Goal: Contribute content: Add original content to the website for others to see

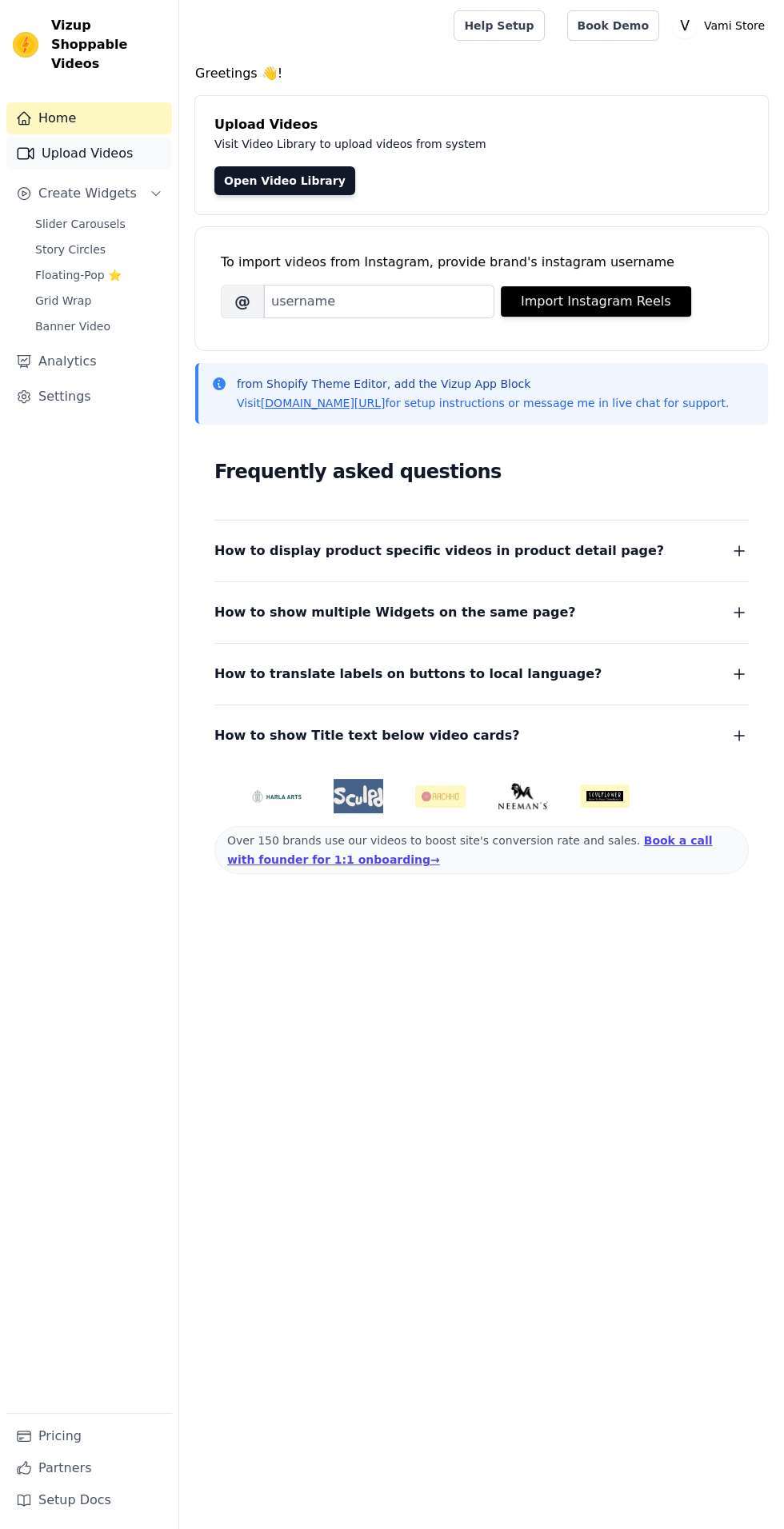
click at [117, 138] on link "Upload Videos" at bounding box center [89, 153] width 165 height 32
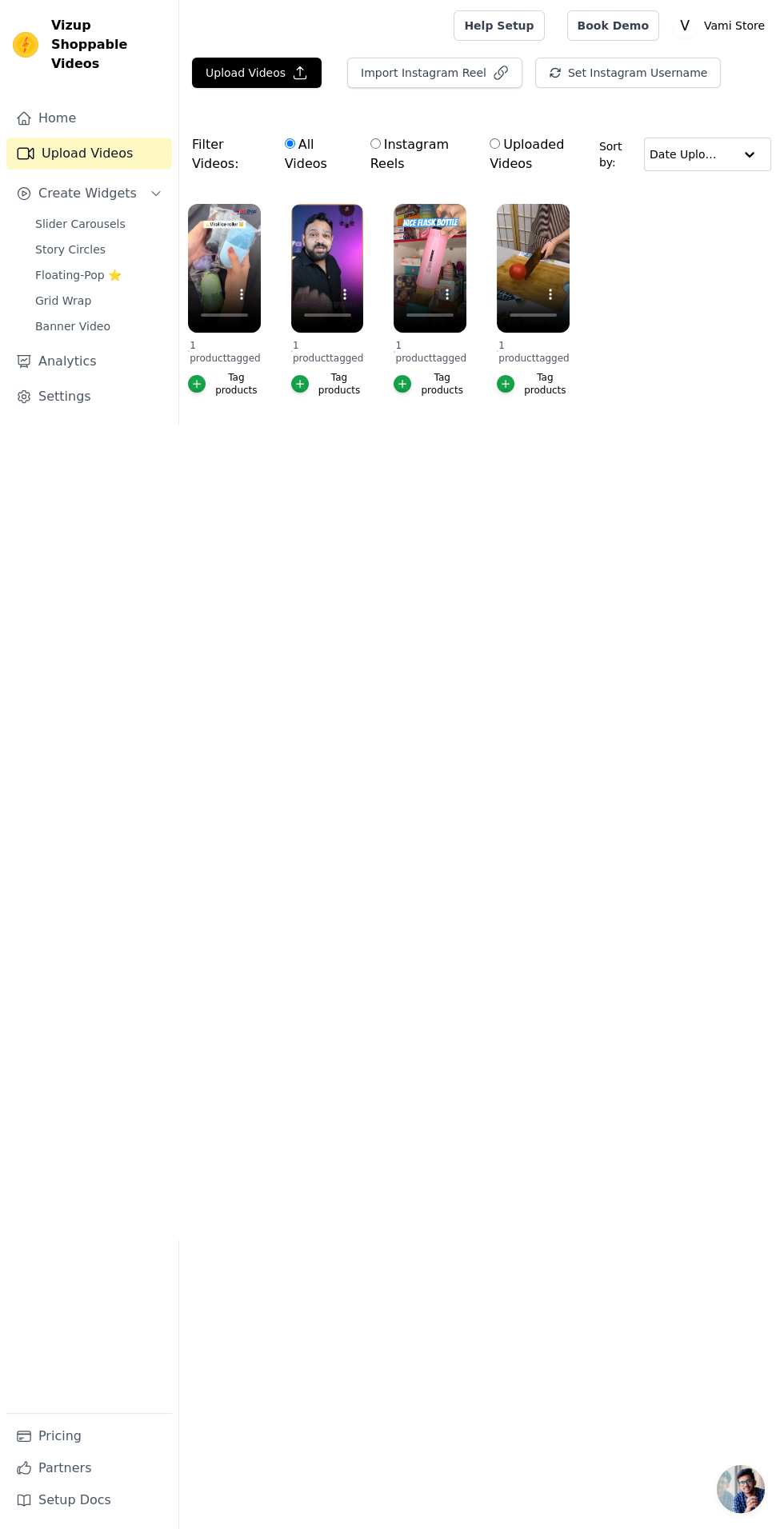
click at [403, 476] on html "Vizup Shoppable Videos Home Upload Videos Create Widgets Slider Carousels Story…" at bounding box center [392, 238] width 784 height 476
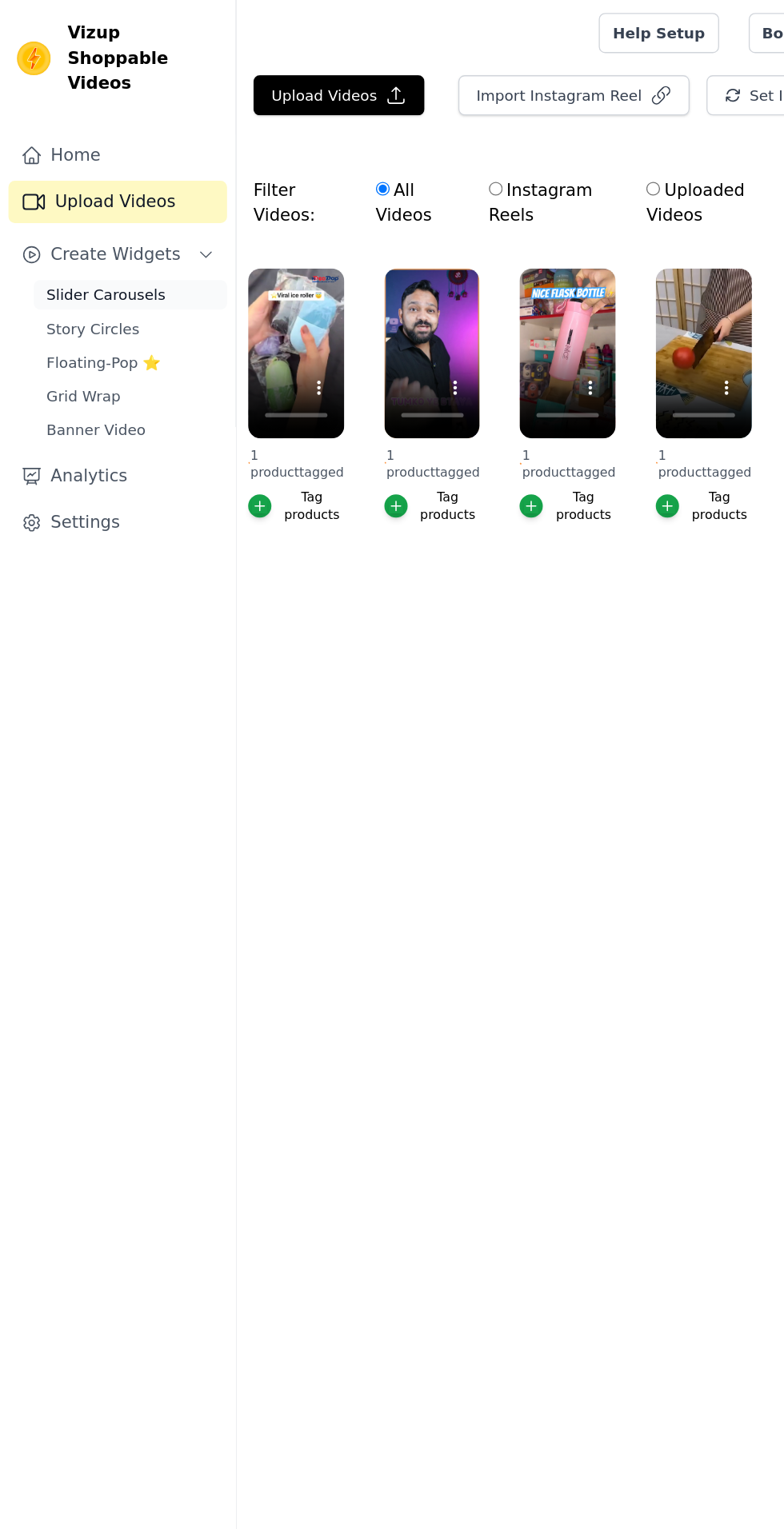
click at [113, 216] on span "Slider Carousels" at bounding box center [80, 225] width 90 height 16
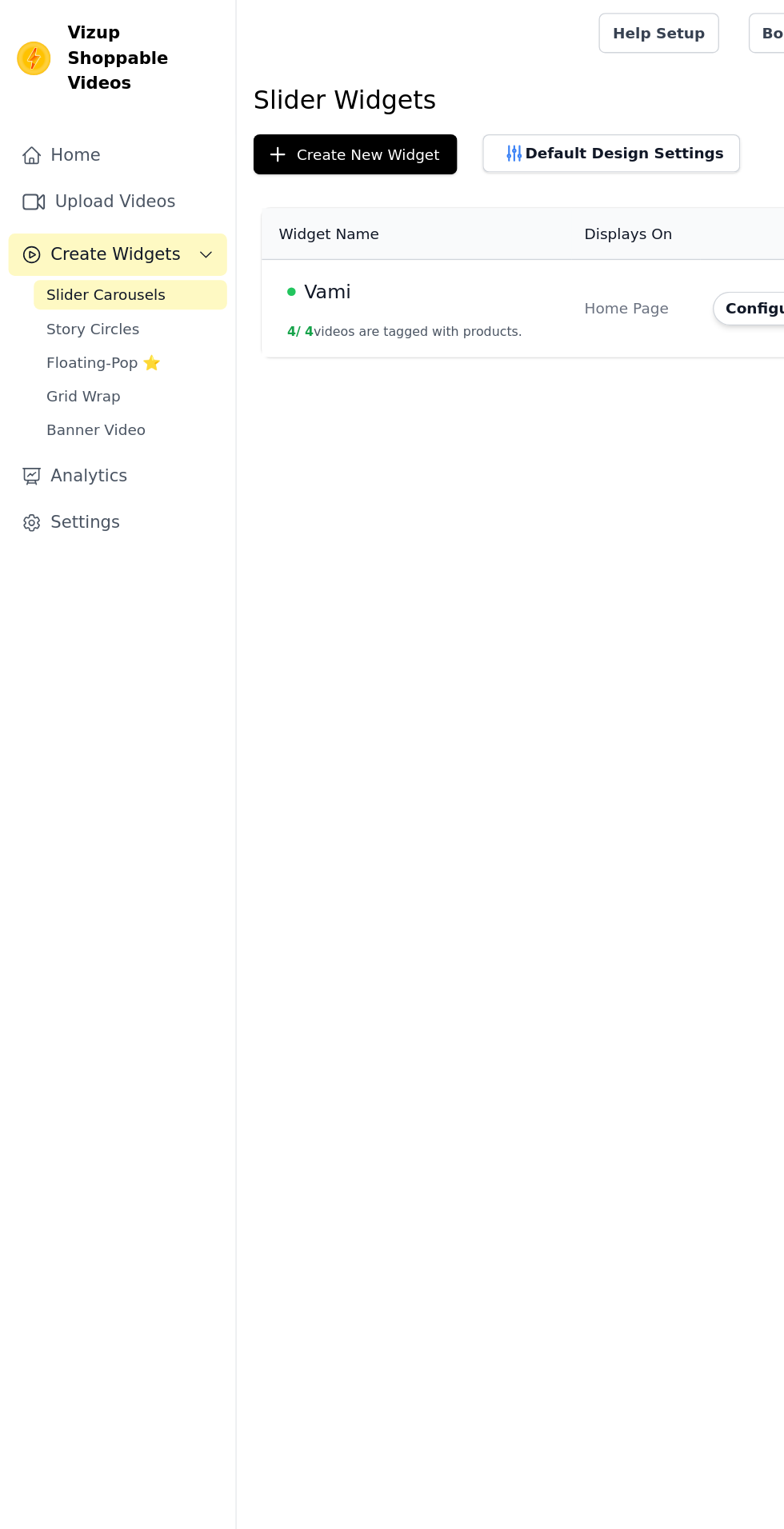
click at [255, 214] on span "Vami" at bounding box center [247, 221] width 35 height 22
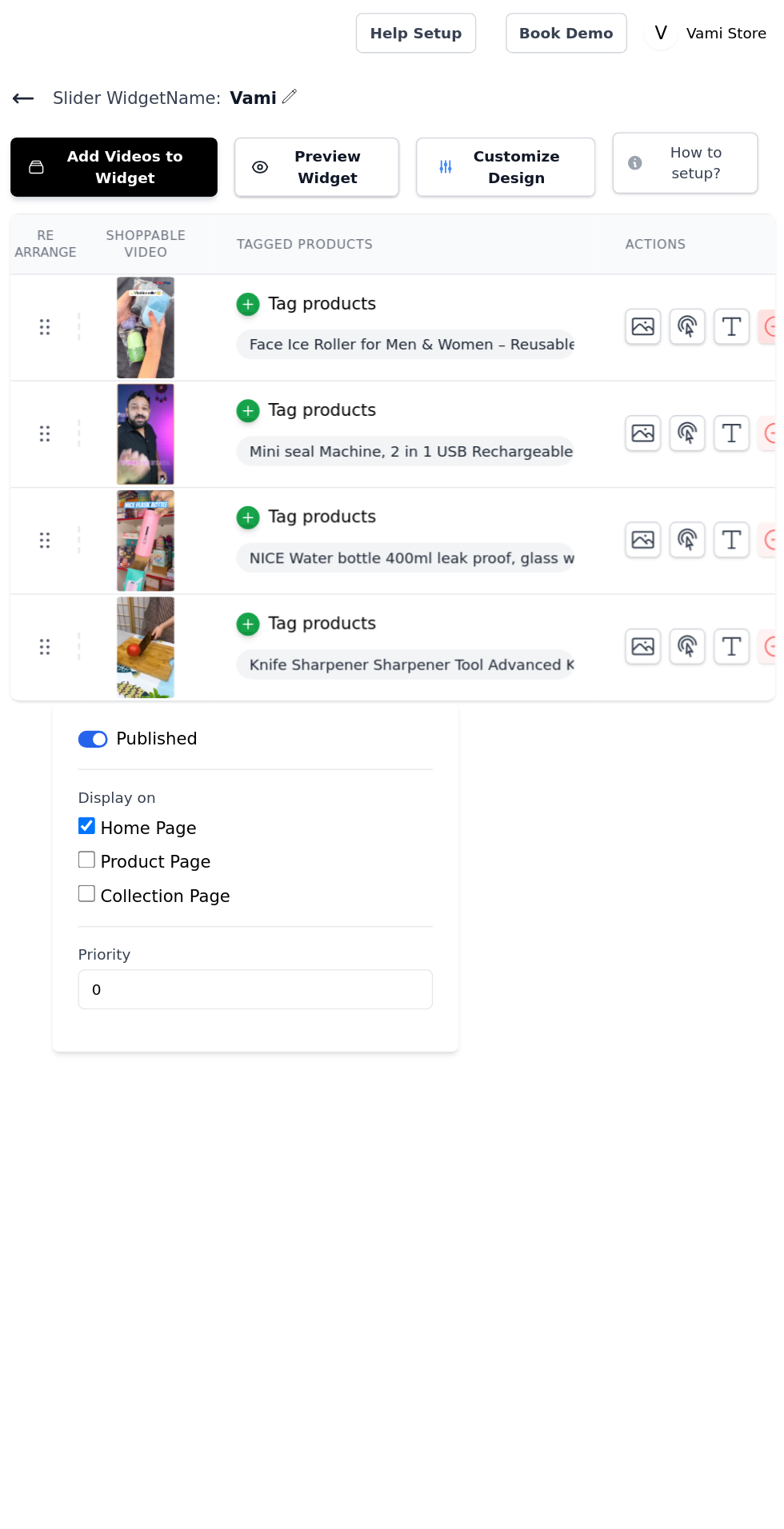
click at [761, 242] on icon "button" at bounding box center [770, 247] width 19 height 19
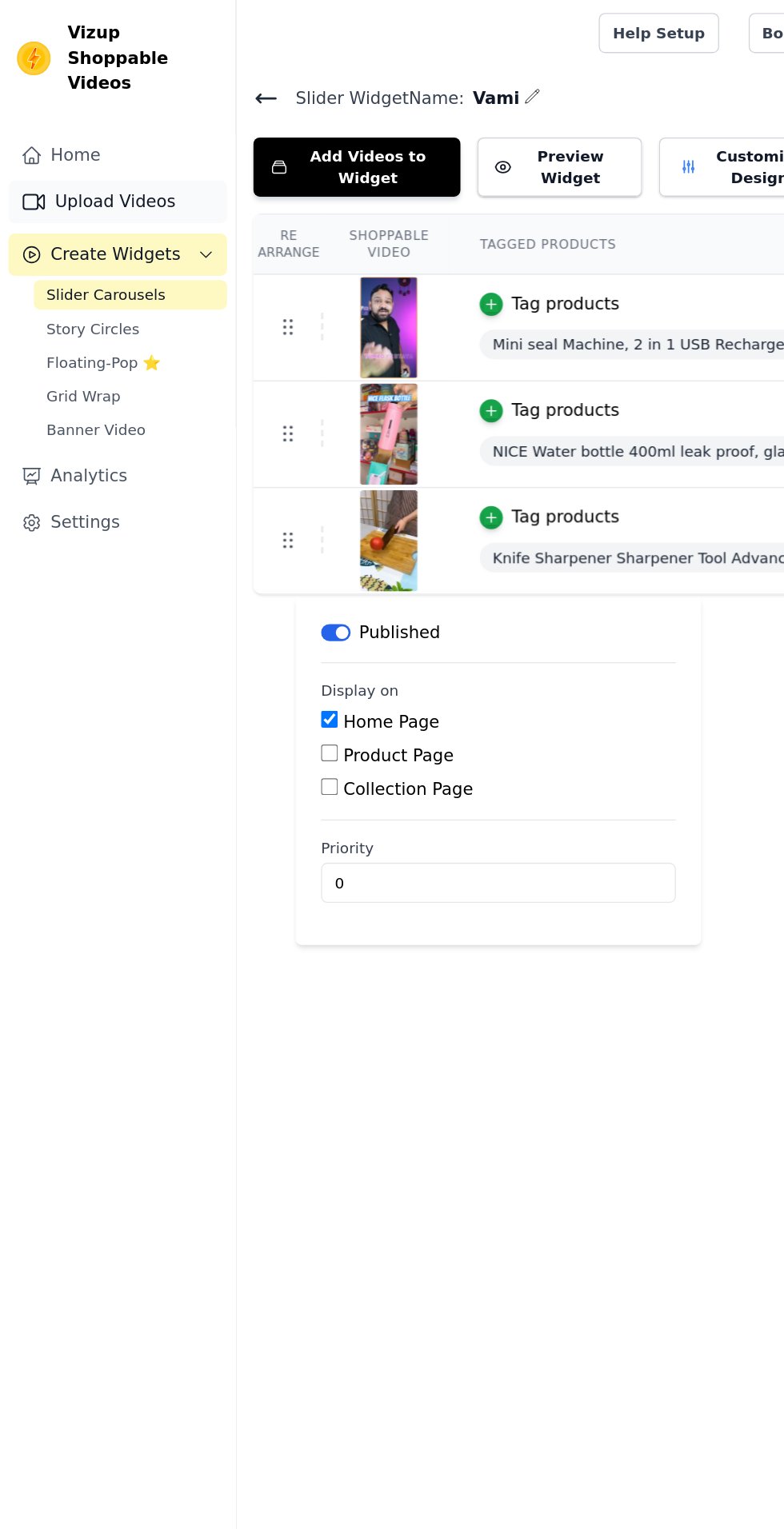
click at [116, 138] on link "Upload Videos" at bounding box center [89, 153] width 165 height 32
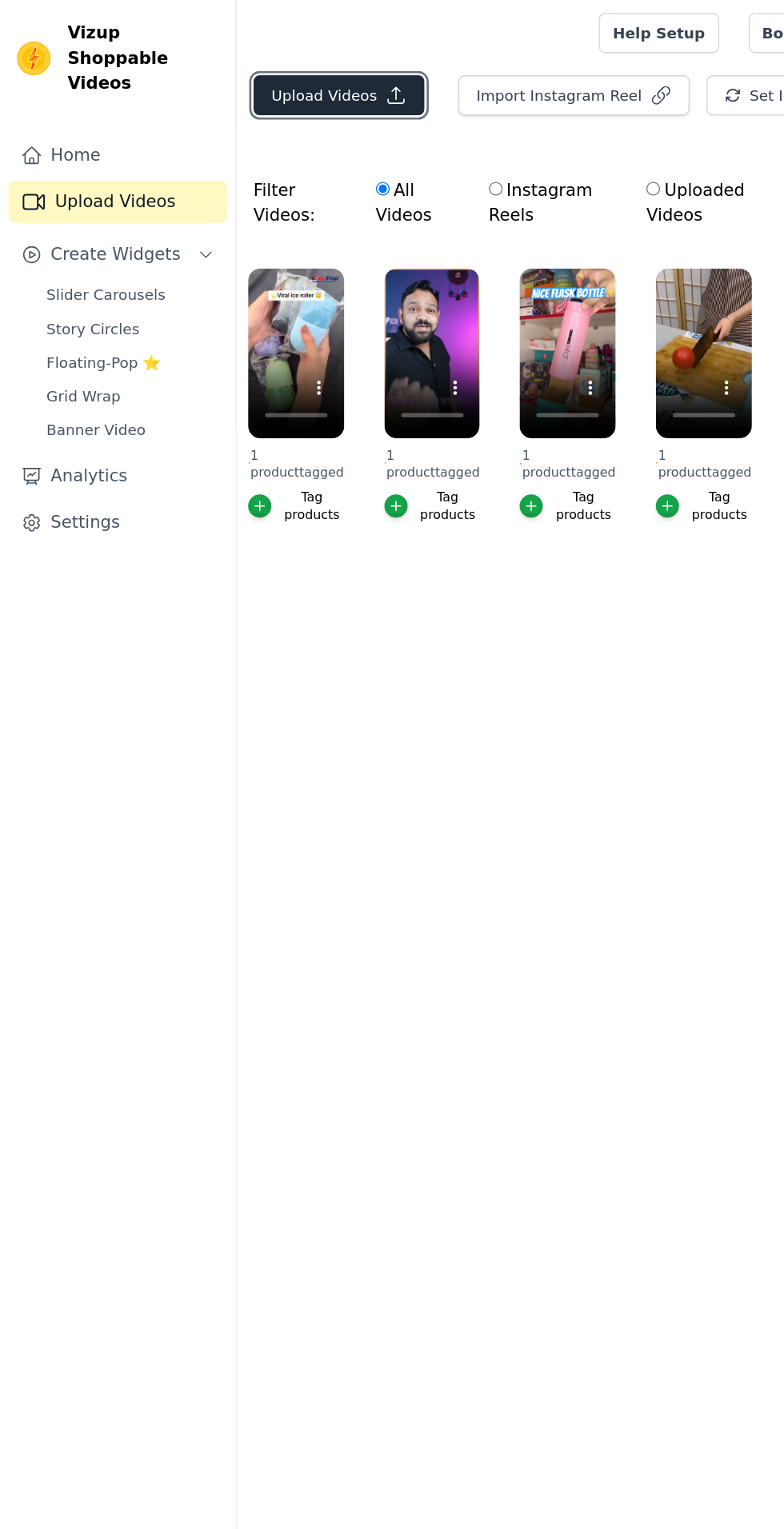
click at [260, 72] on button "Upload Videos" at bounding box center [256, 72] width 129 height 30
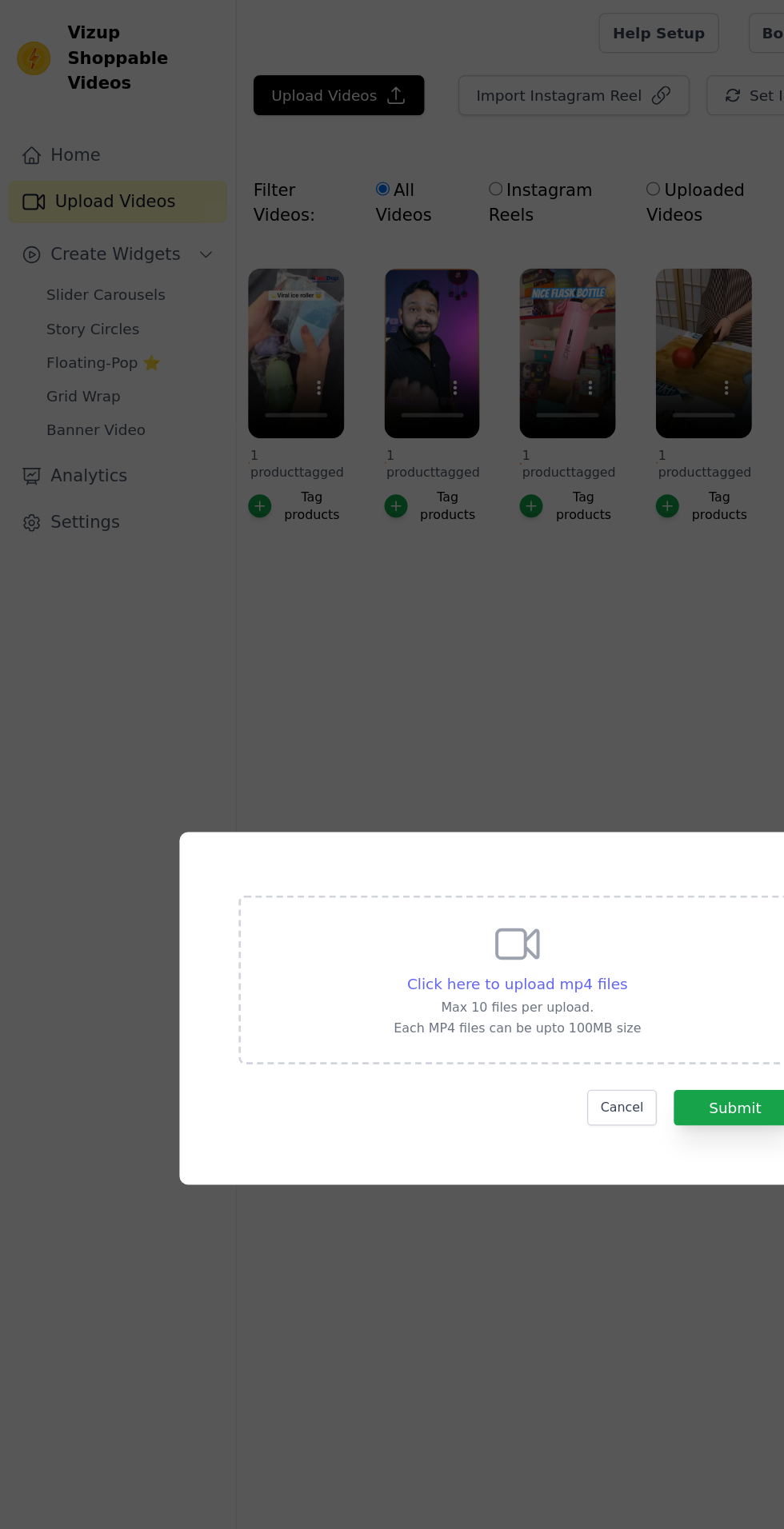
click at [424, 753] on span "Click here to upload mp4 files" at bounding box center [392, 746] width 167 height 13
click at [474, 738] on input "Click here to upload mp4 files Max 10 files per upload. Each MP4 files can be u…" at bounding box center [474, 737] width 1 height 1
type input "C:\fakepath\Ice Face Roller For Face De-Swelling Massager Contour https___[DOMA…"
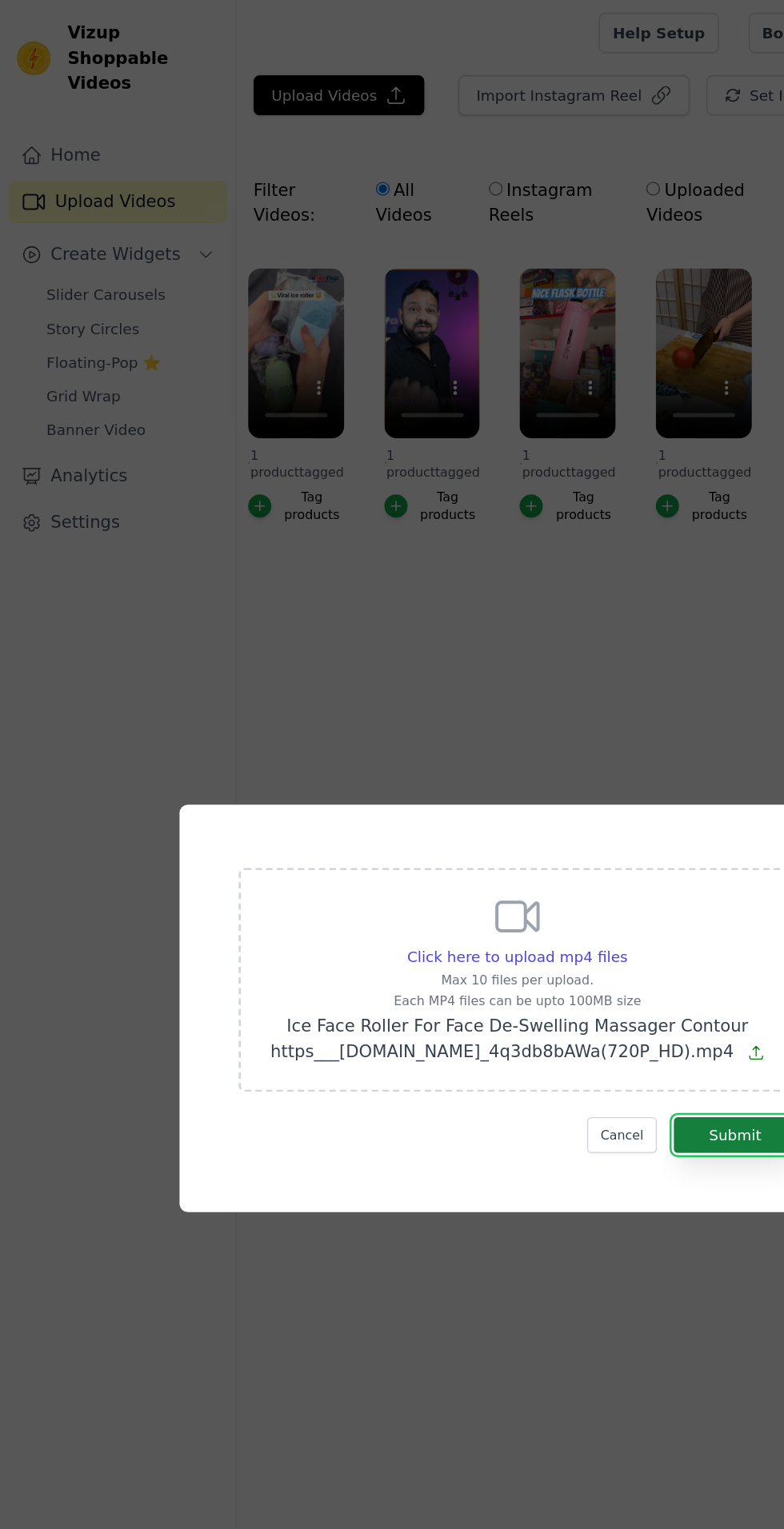
click at [559, 874] on button "Submit" at bounding box center [556, 860] width 93 height 27
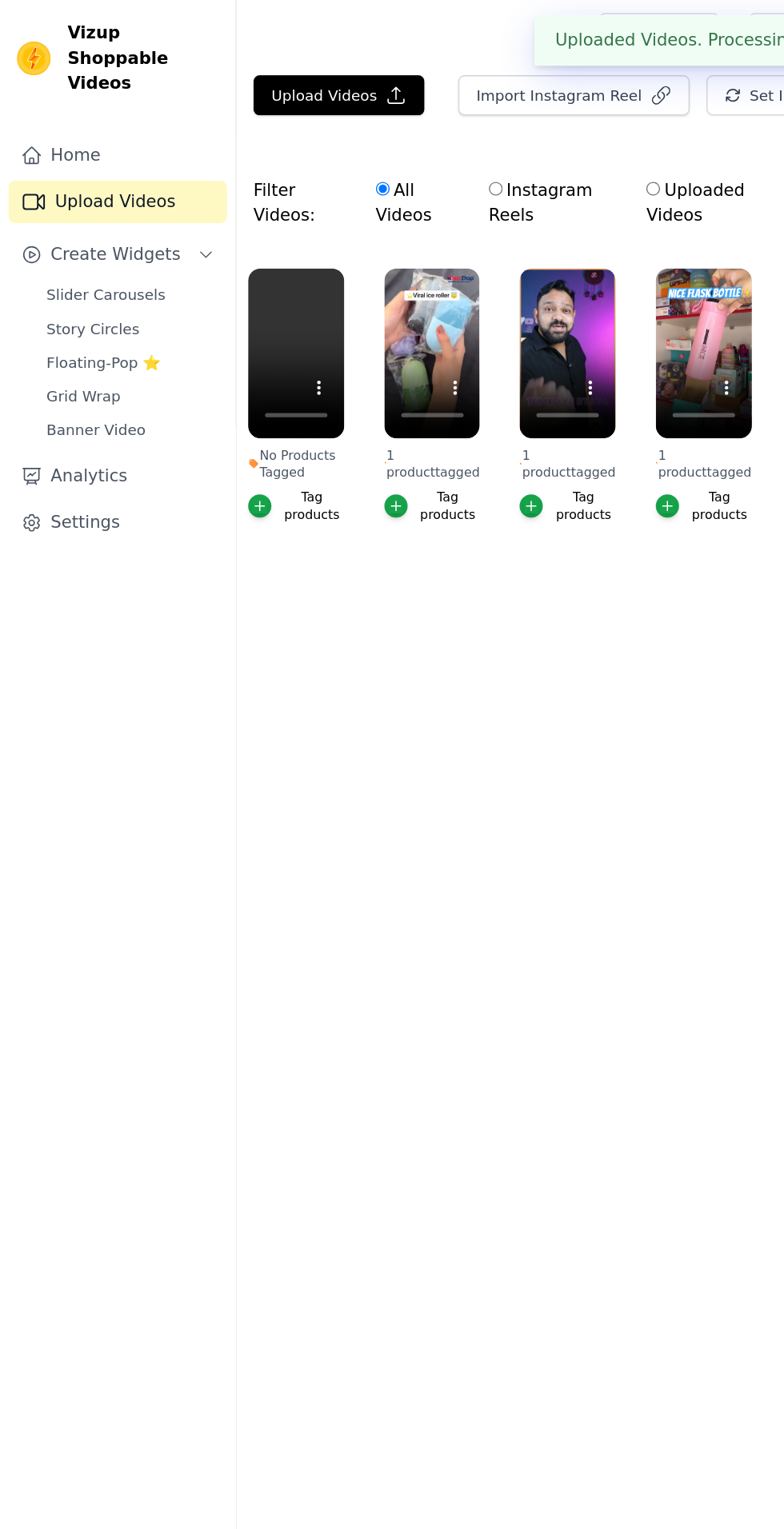
click at [241, 384] on div "Tag products" at bounding box center [237, 383] width 49 height 25
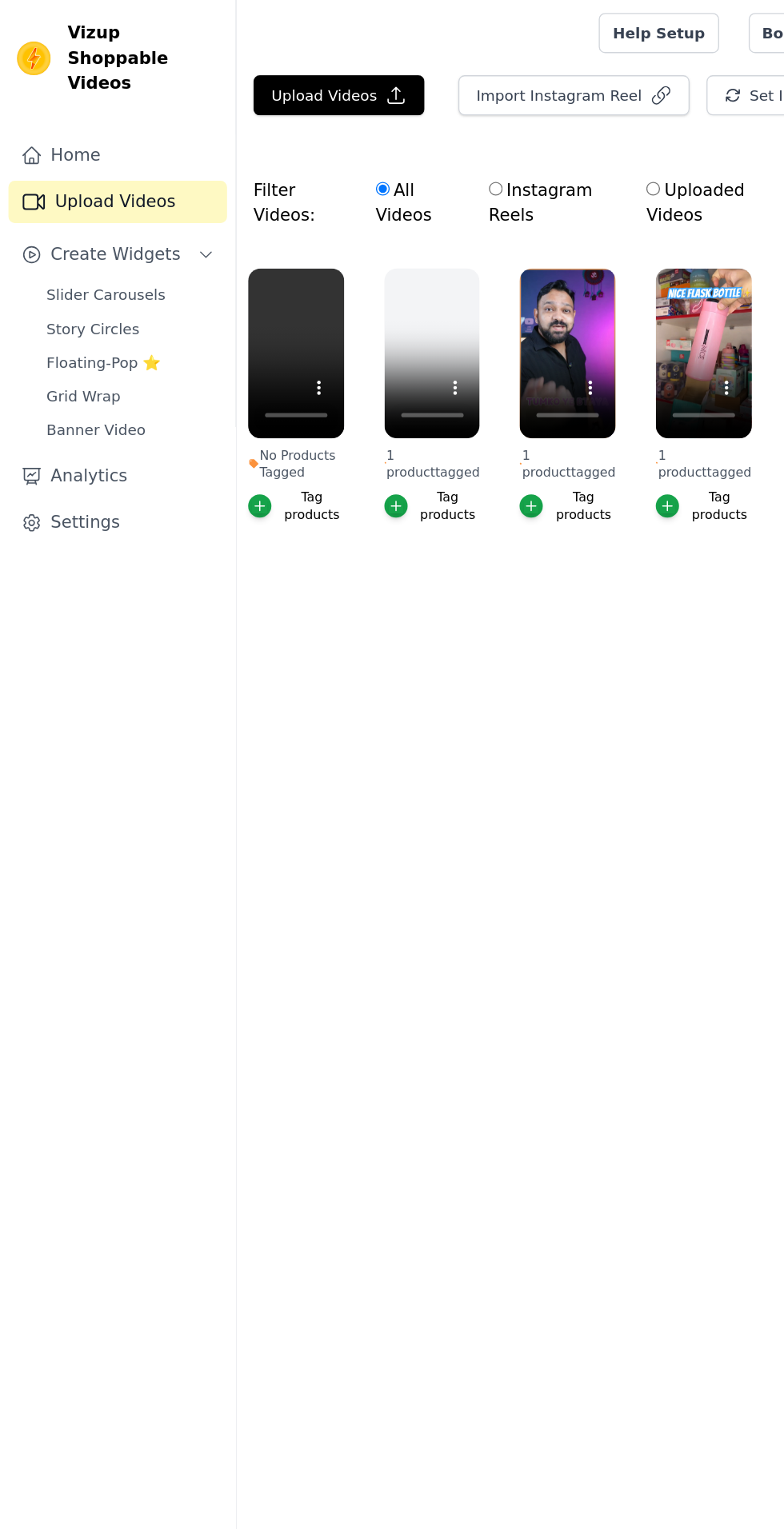
click at [225, 392] on div "Tag products" at bounding box center [237, 383] width 49 height 25
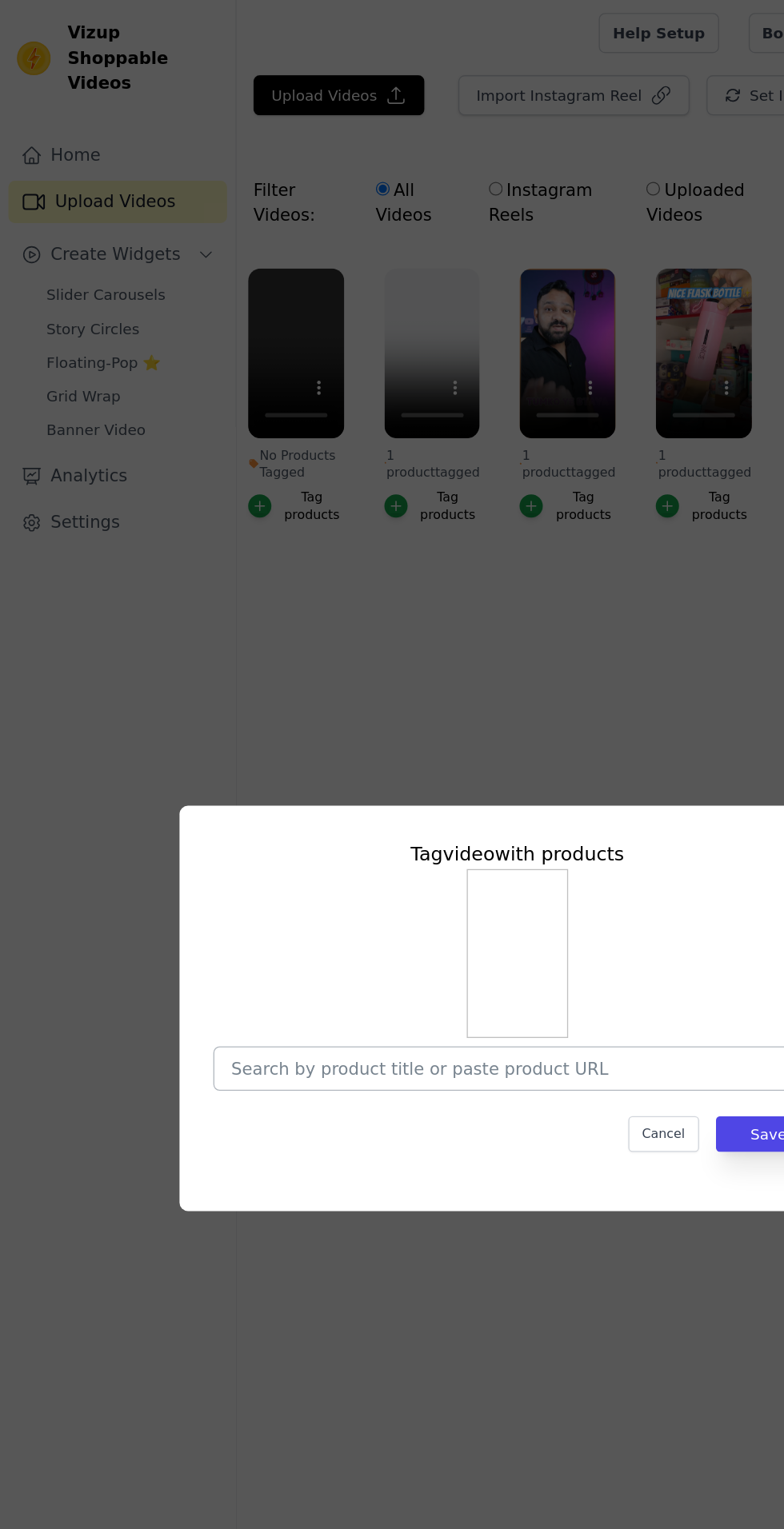
click at [390, 819] on input "No Products Tagged Tag video with products Cancel Save Tag products" at bounding box center [383, 810] width 415 height 16
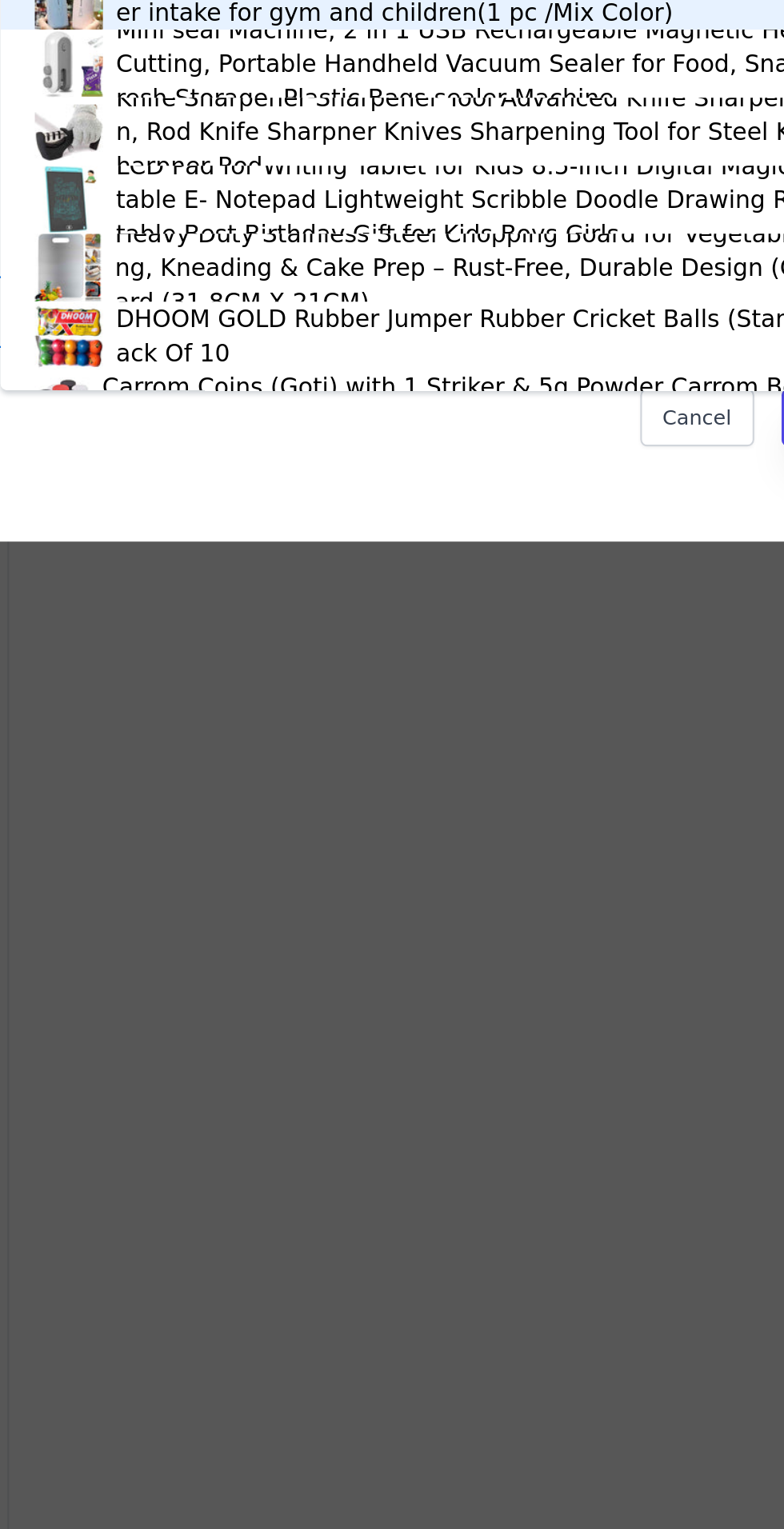
type input "ice"
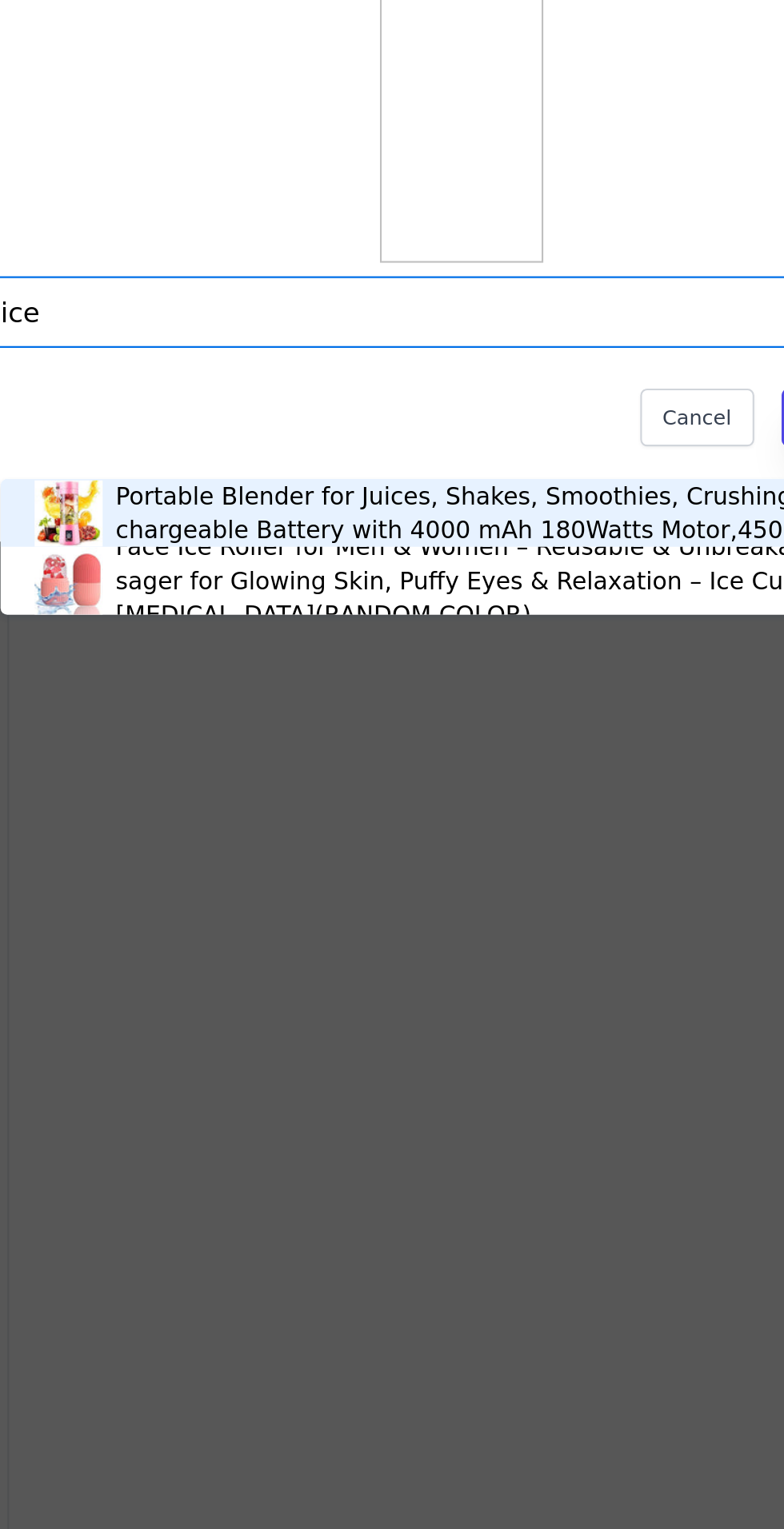
click at [319, 937] on div "Face Ice Roller for Men & Women – Reusable & Unbreakable Face Massager for Glow…" at bounding box center [424, 937] width 390 height 48
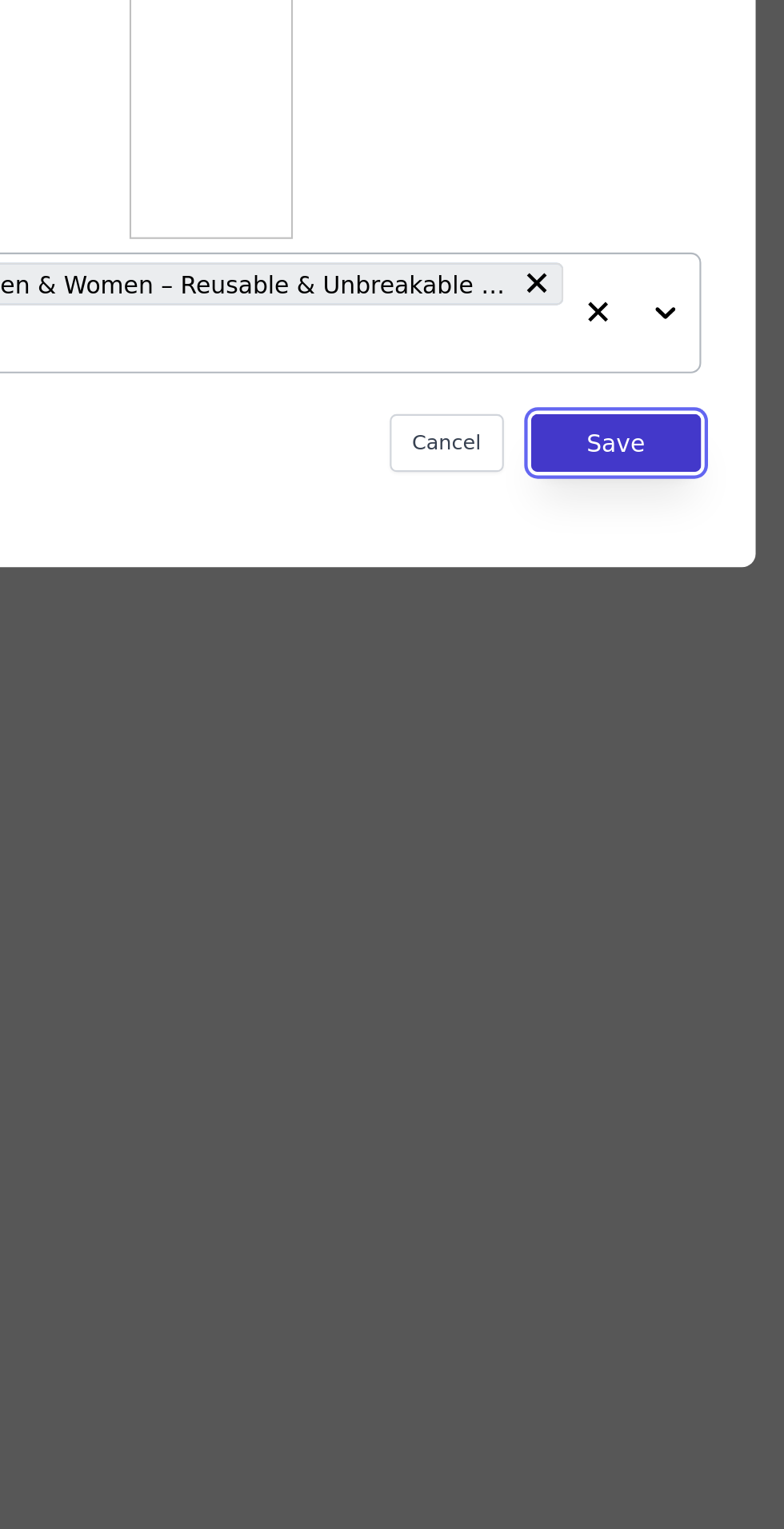
click at [596, 886] on button "Save" at bounding box center [582, 871] width 80 height 27
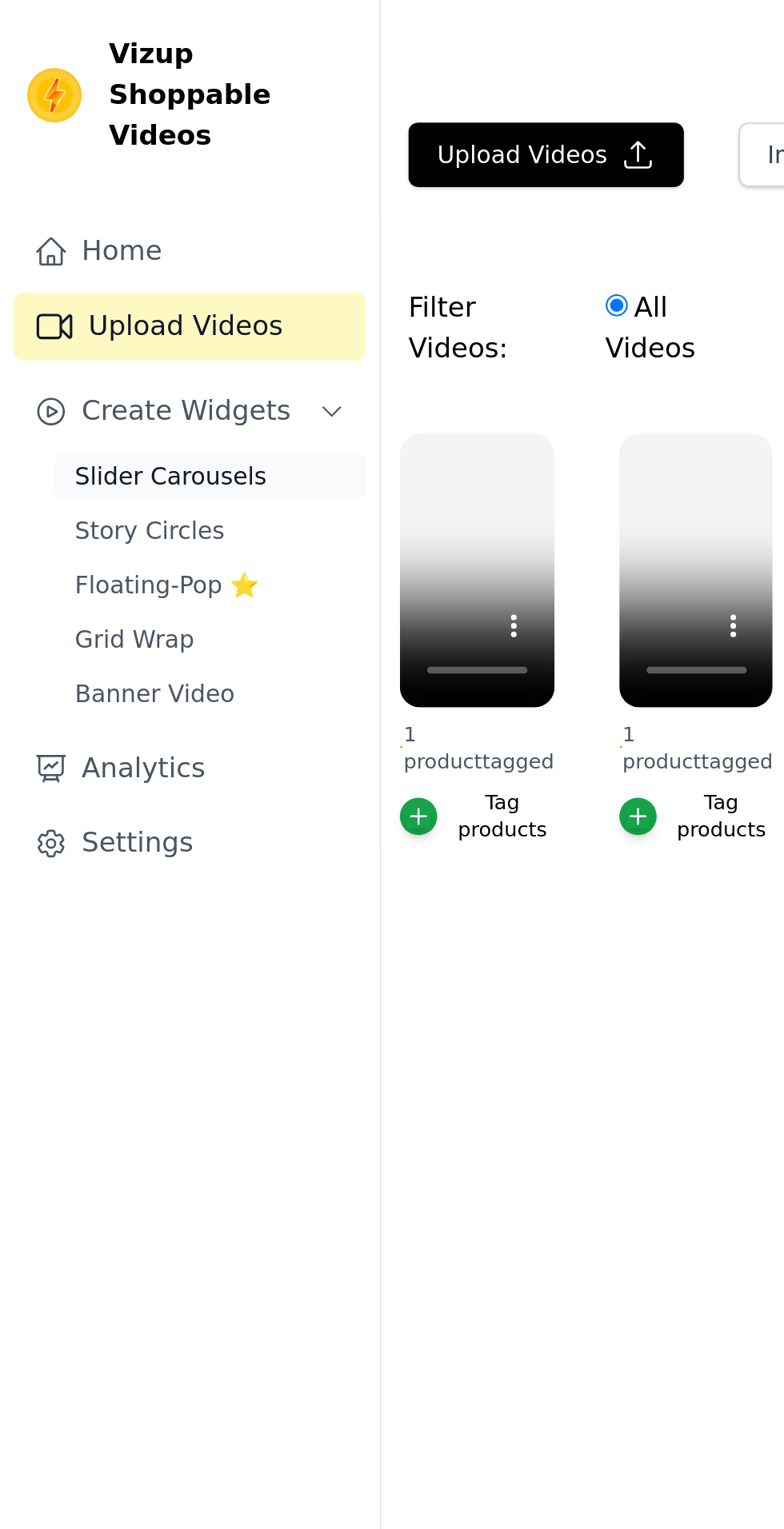
click at [109, 216] on span "Slider Carousels" at bounding box center [80, 225] width 90 height 16
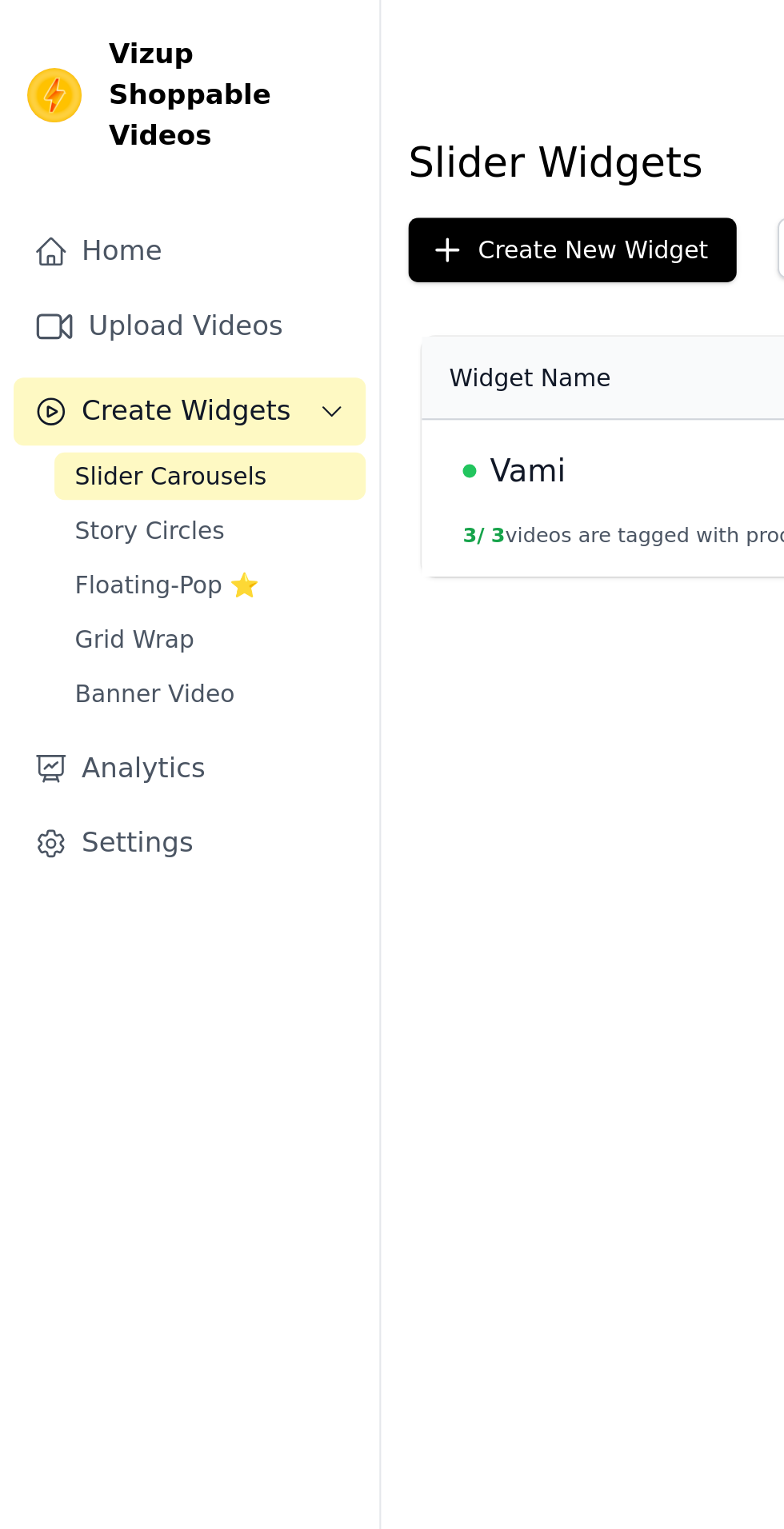
click at [249, 225] on span "Vami" at bounding box center [247, 221] width 35 height 22
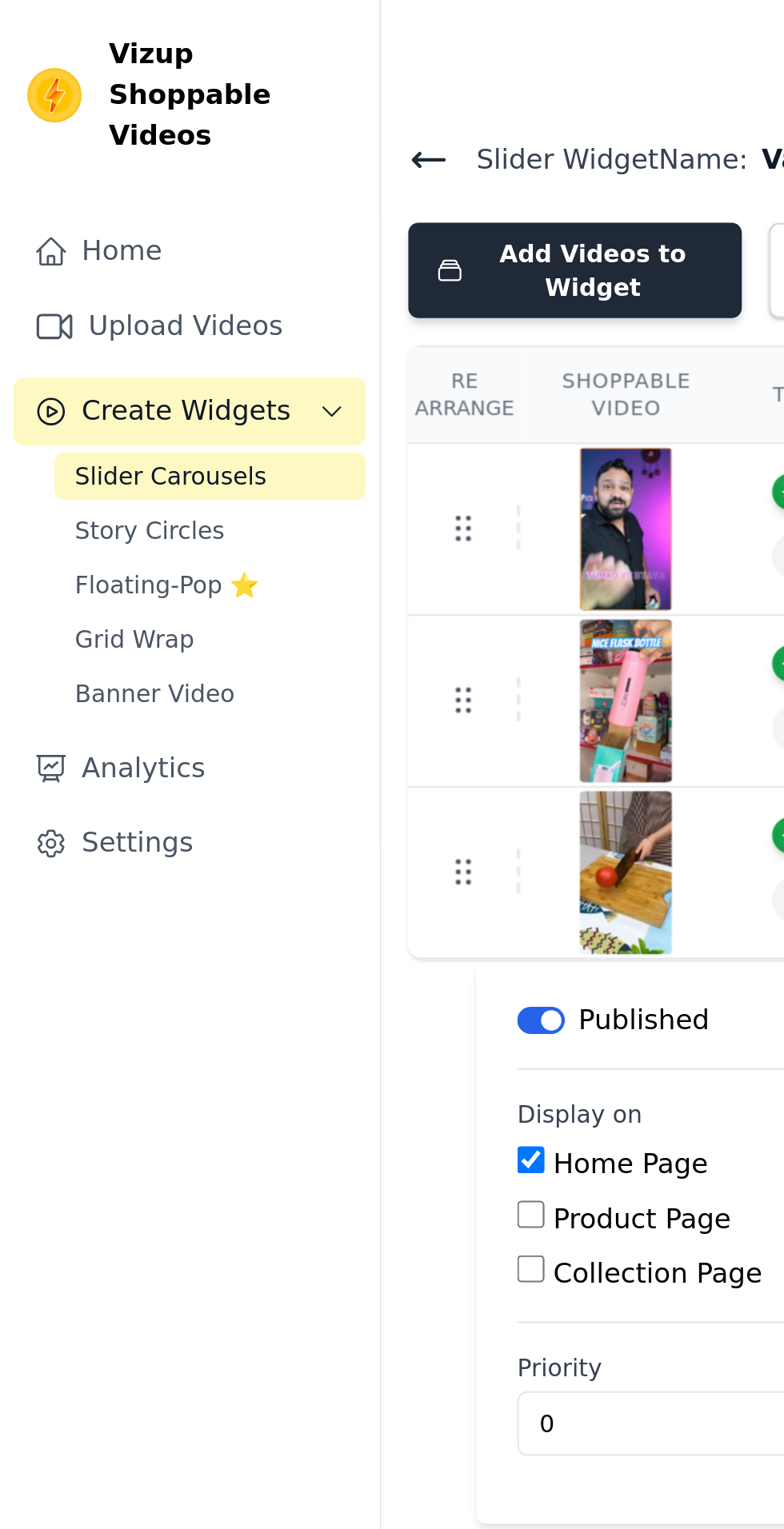
click at [279, 129] on button "Add Videos to Widget" at bounding box center [270, 127] width 156 height 45
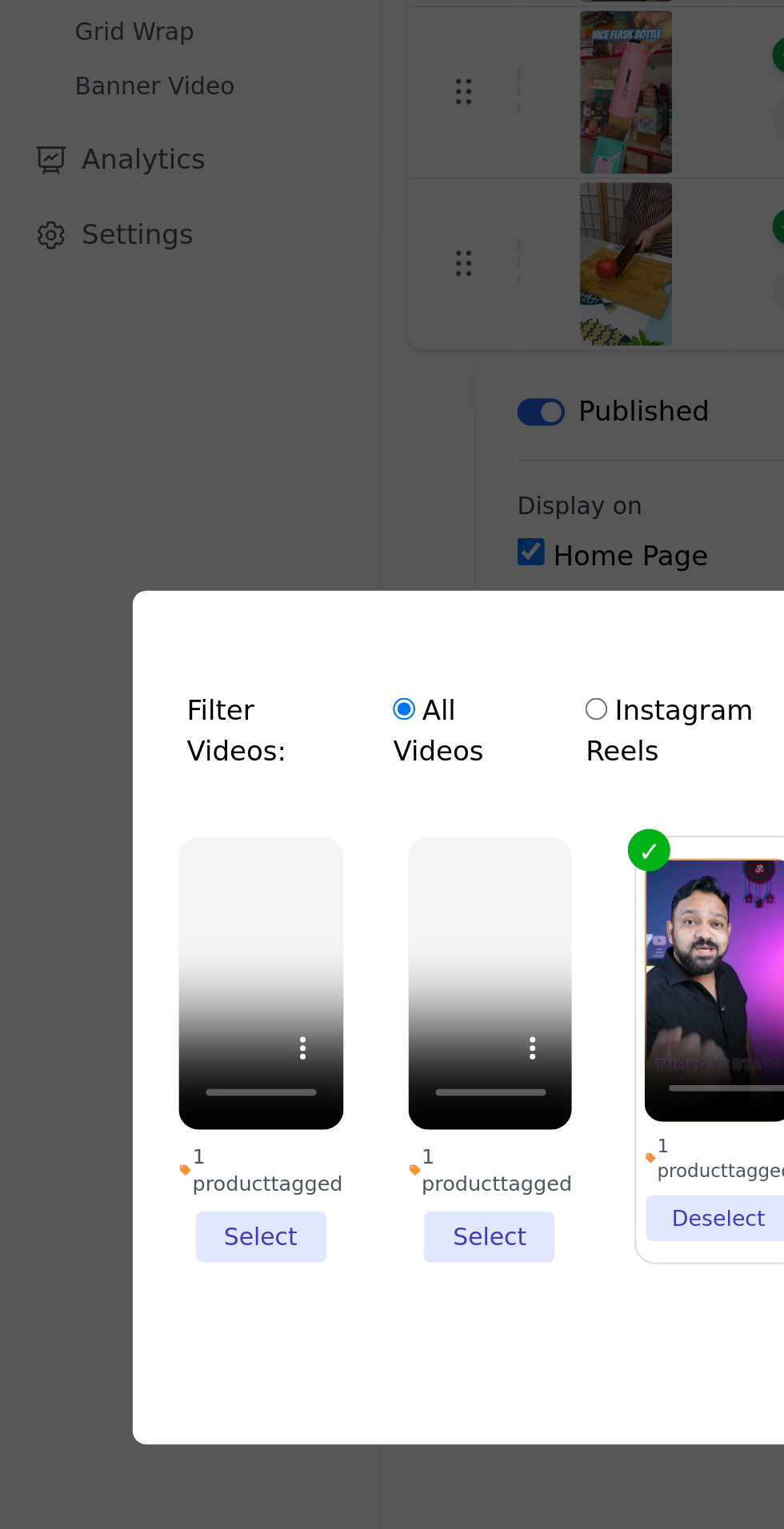
click at [126, 880] on li "1 product tagged Select" at bounding box center [122, 780] width 78 height 200
click at [0, 0] on input "1 product tagged Select" at bounding box center [0, 0] width 0 height 0
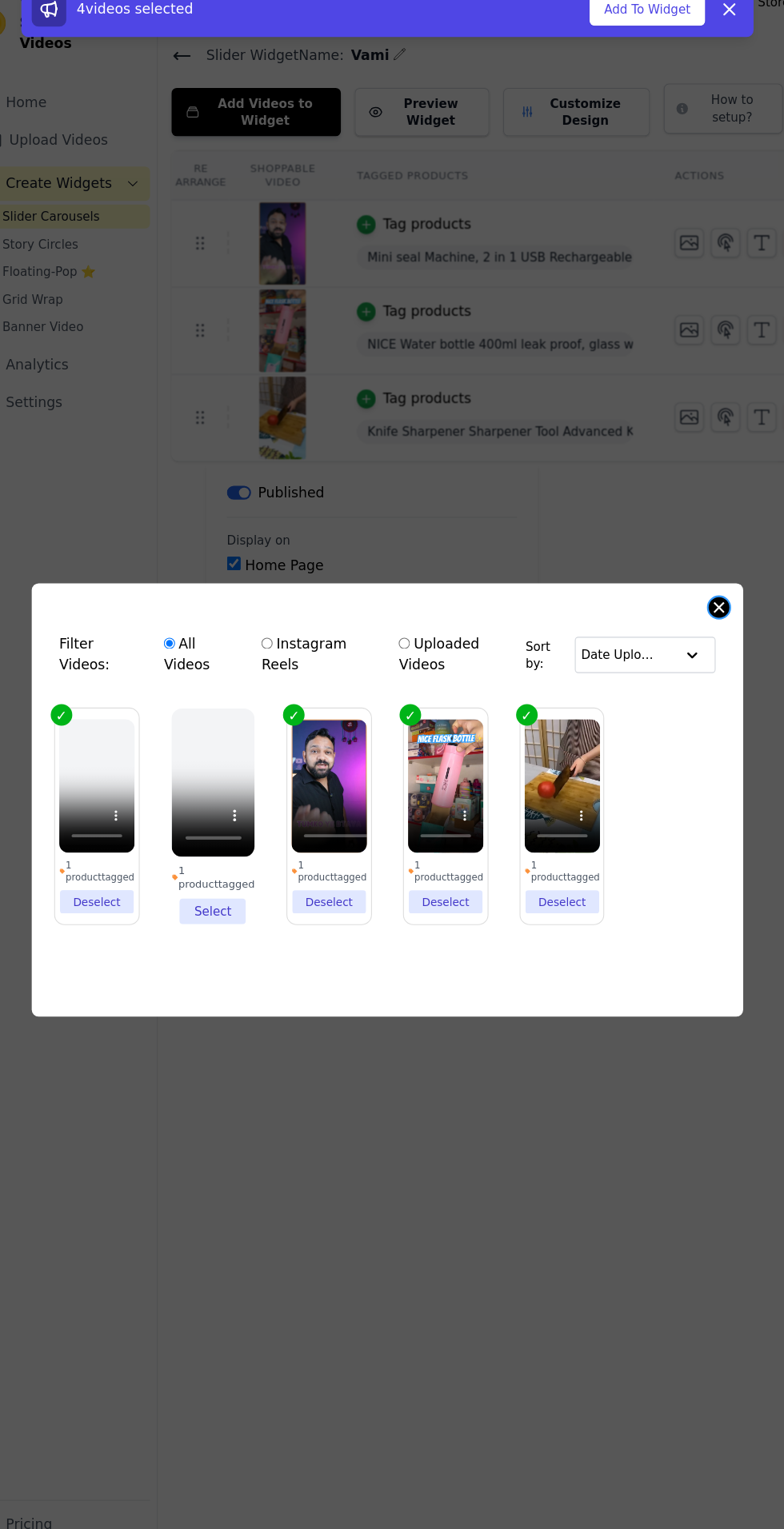
click at [699, 596] on button "Close modal" at bounding box center [698, 586] width 19 height 19
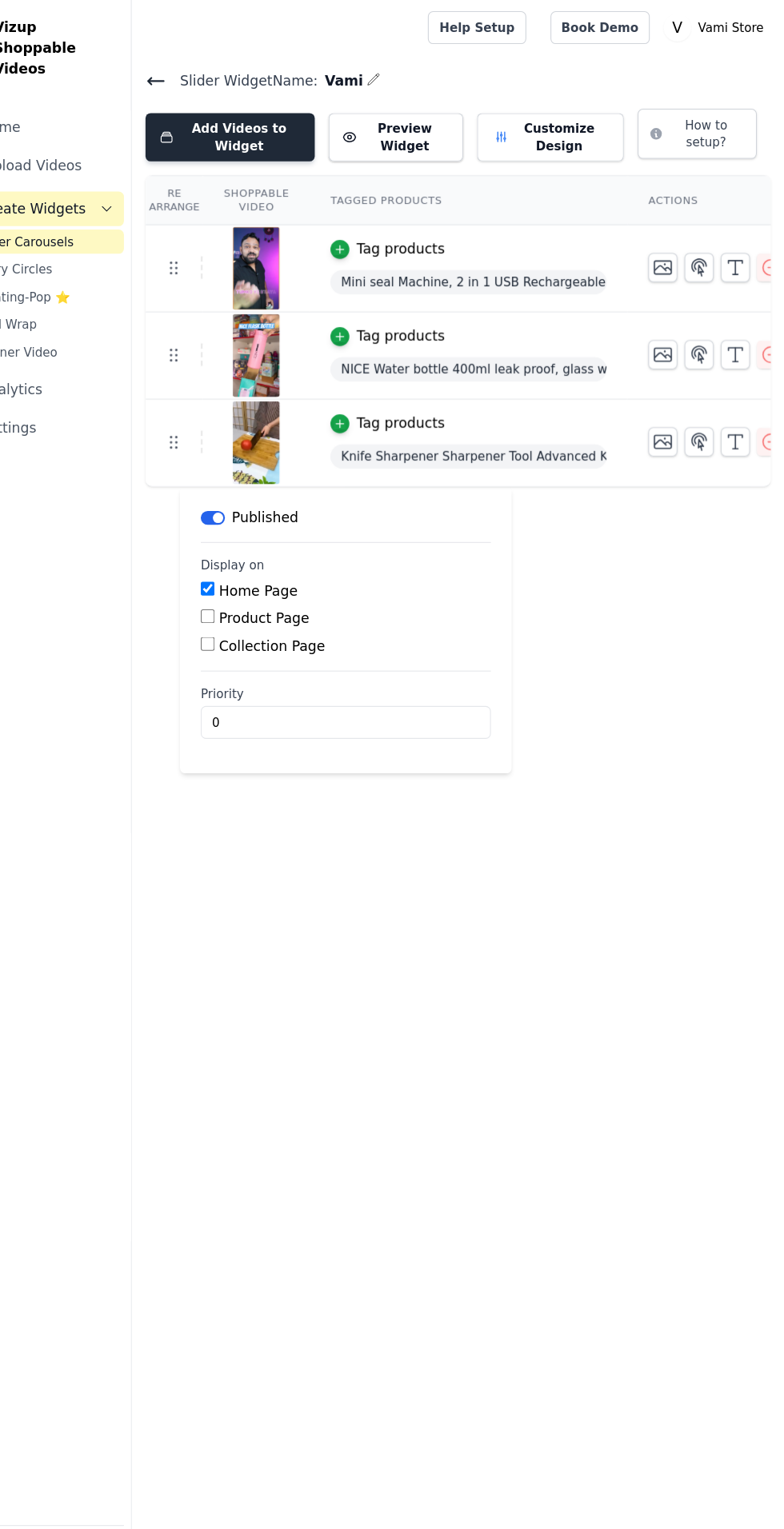
click at [296, 118] on button "Add Videos to Widget" at bounding box center [270, 127] width 156 height 45
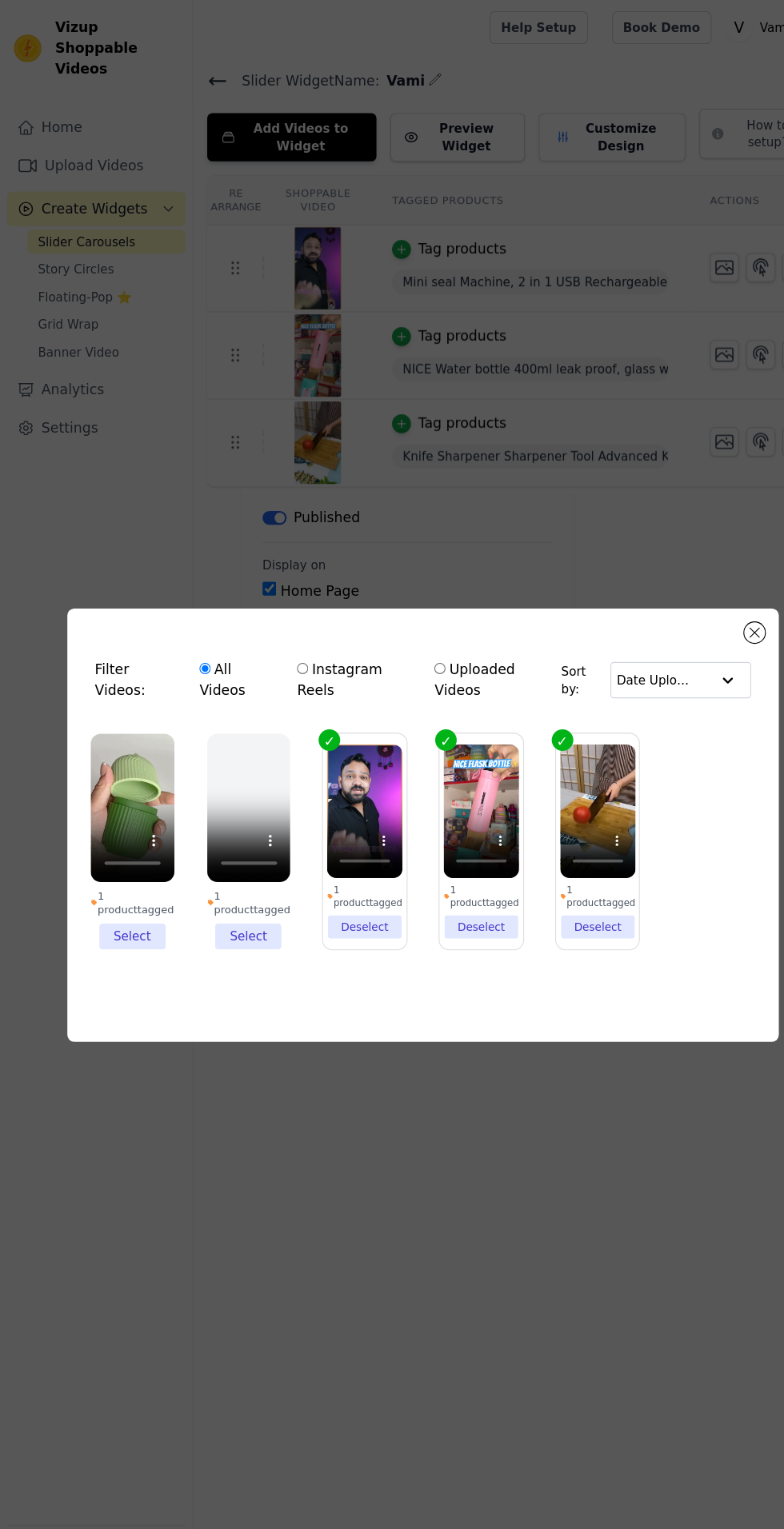
click at [134, 880] on li "1 product tagged Select" at bounding box center [122, 780] width 78 height 200
click at [0, 0] on input "1 product tagged Select" at bounding box center [0, 0] width 0 height 0
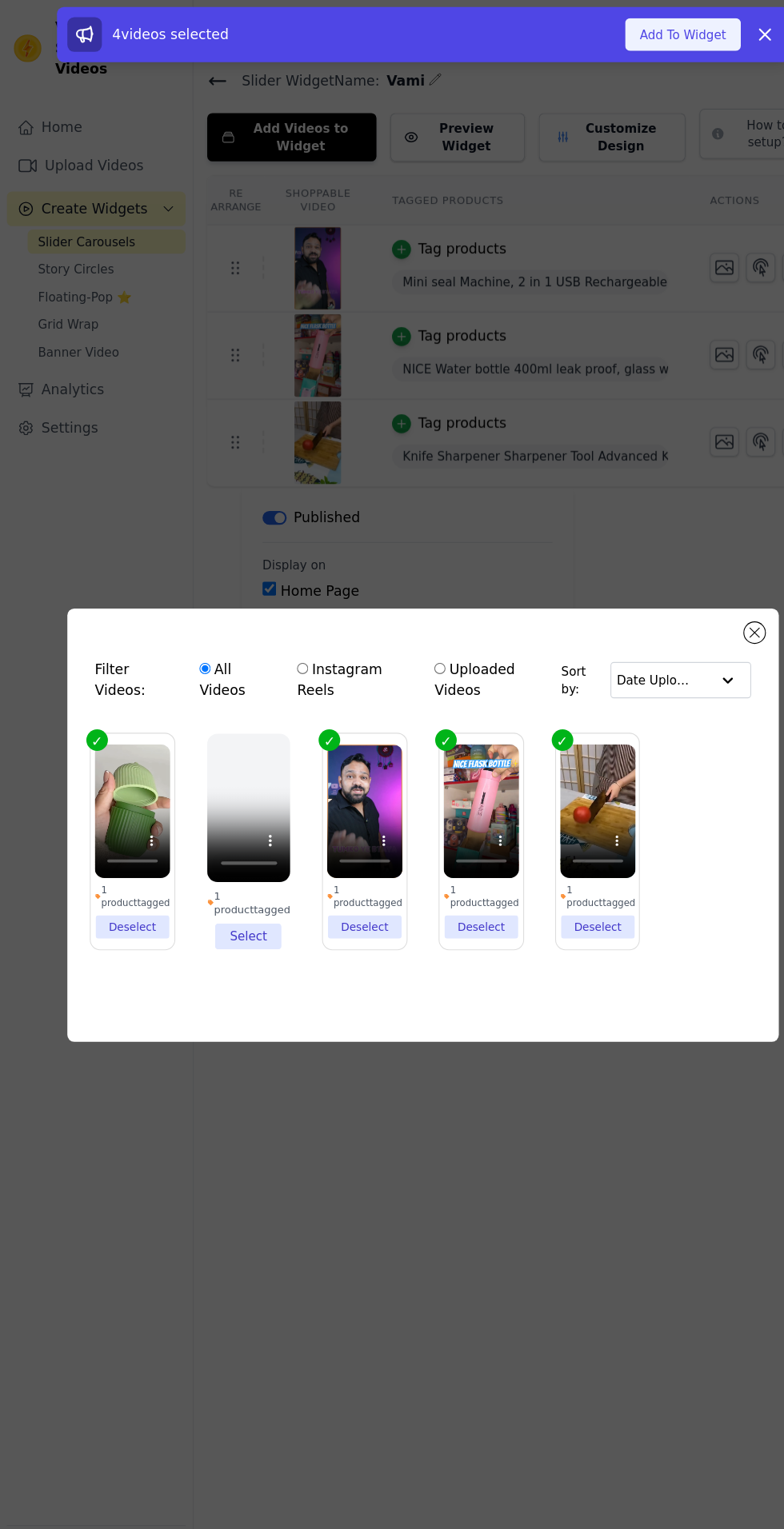
click at [641, 31] on button "Add To Widget" at bounding box center [632, 31] width 107 height 30
